Goal: Navigation & Orientation: Find specific page/section

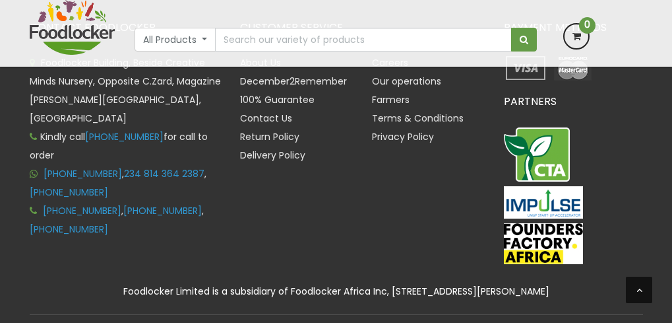
scroll to position [3151, 0]
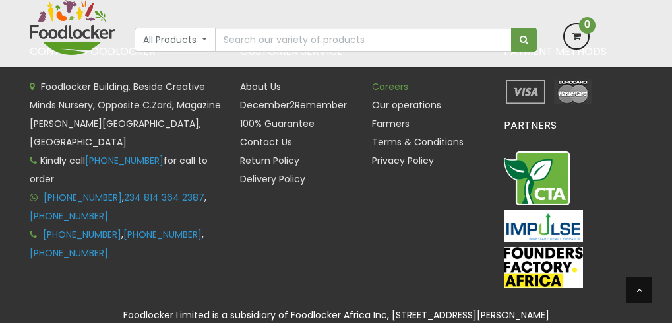
click at [396, 83] on link "Careers" at bounding box center [390, 86] width 36 height 13
